Goal: Use online tool/utility

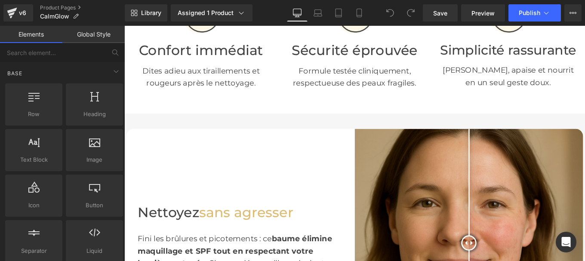
scroll to position [394, 0]
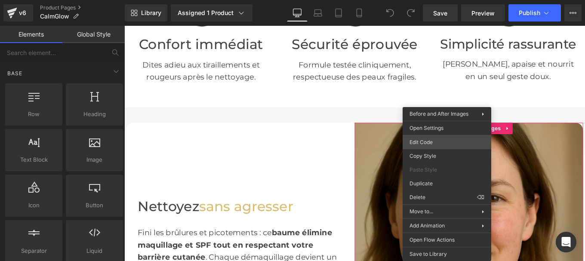
click at [423, 0] on div "You are previewing how the will restyle your page. You can not edit Elements in…" at bounding box center [292, 0] width 585 height 0
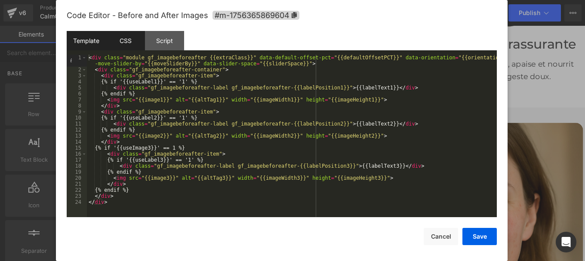
click at [123, 46] on div "CSS" at bounding box center [125, 40] width 39 height 19
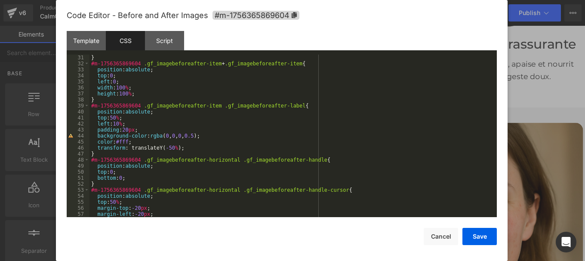
scroll to position [153, 0]
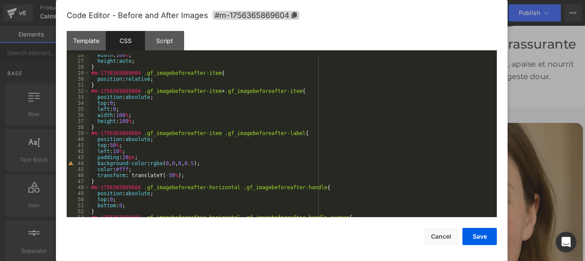
click at [227, 34] on div "Template CSS Script Data" at bounding box center [282, 43] width 430 height 24
click at [223, 132] on div "width : 100 % ; height : auto ; } #m-1756365869604 .gf_imagebeforeafter-item { …" at bounding box center [291, 139] width 404 height 175
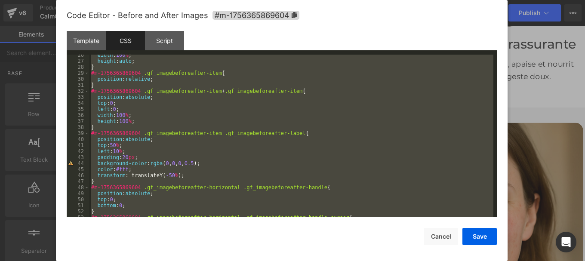
click at [250, 40] on div "Template CSS Script Data" at bounding box center [282, 43] width 430 height 24
click at [192, 135] on div "width : 100 % ; height : auto ; } #m-1756365869604 .gf_imagebeforeafter-item { …" at bounding box center [291, 136] width 404 height 162
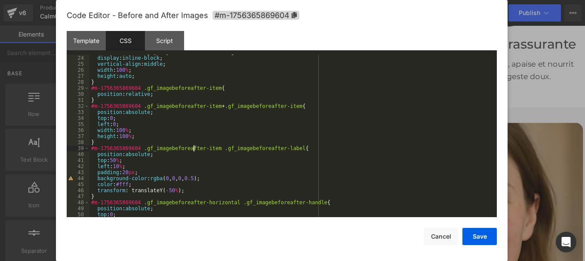
scroll to position [0, 0]
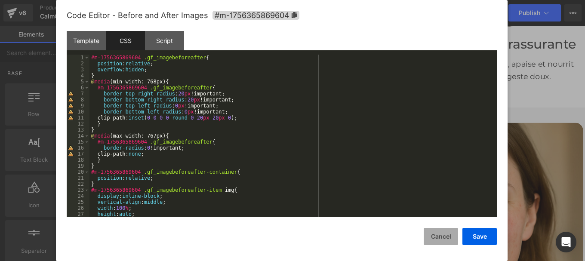
click at [445, 244] on button "Cancel" at bounding box center [440, 236] width 34 height 17
